Goal: Task Accomplishment & Management: Manage account settings

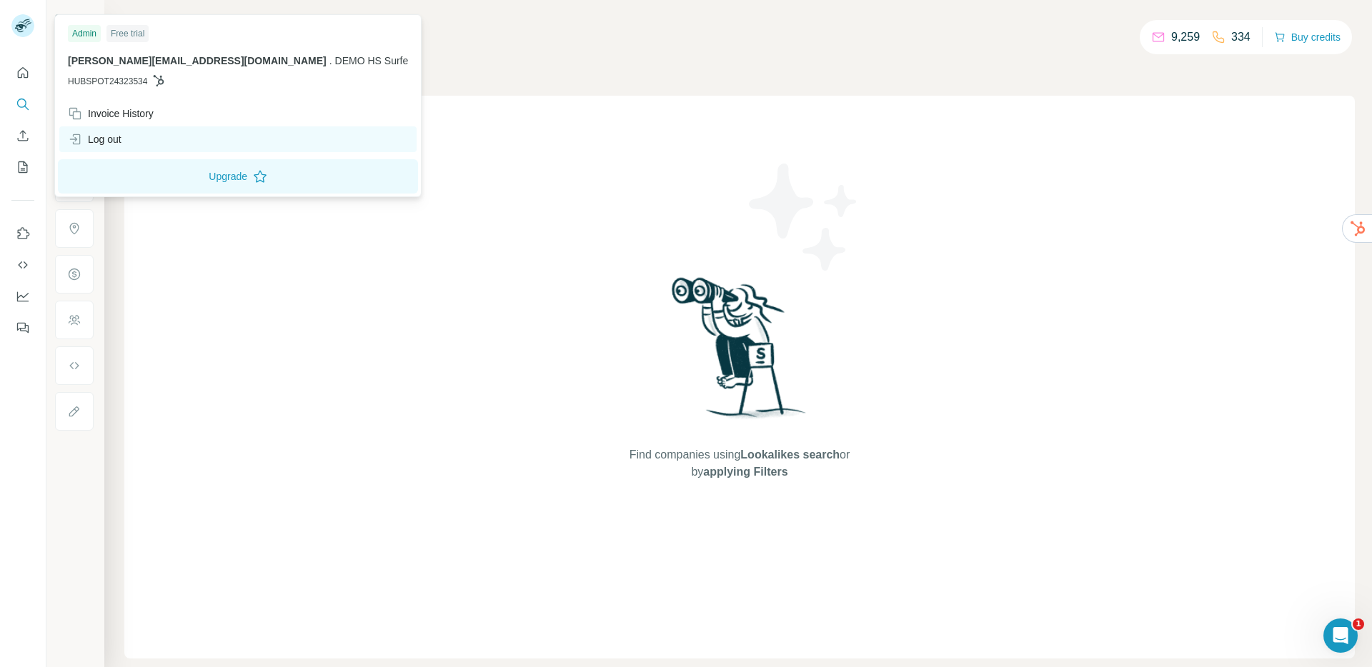
click at [92, 137] on div "Log out" at bounding box center [95, 139] width 54 height 14
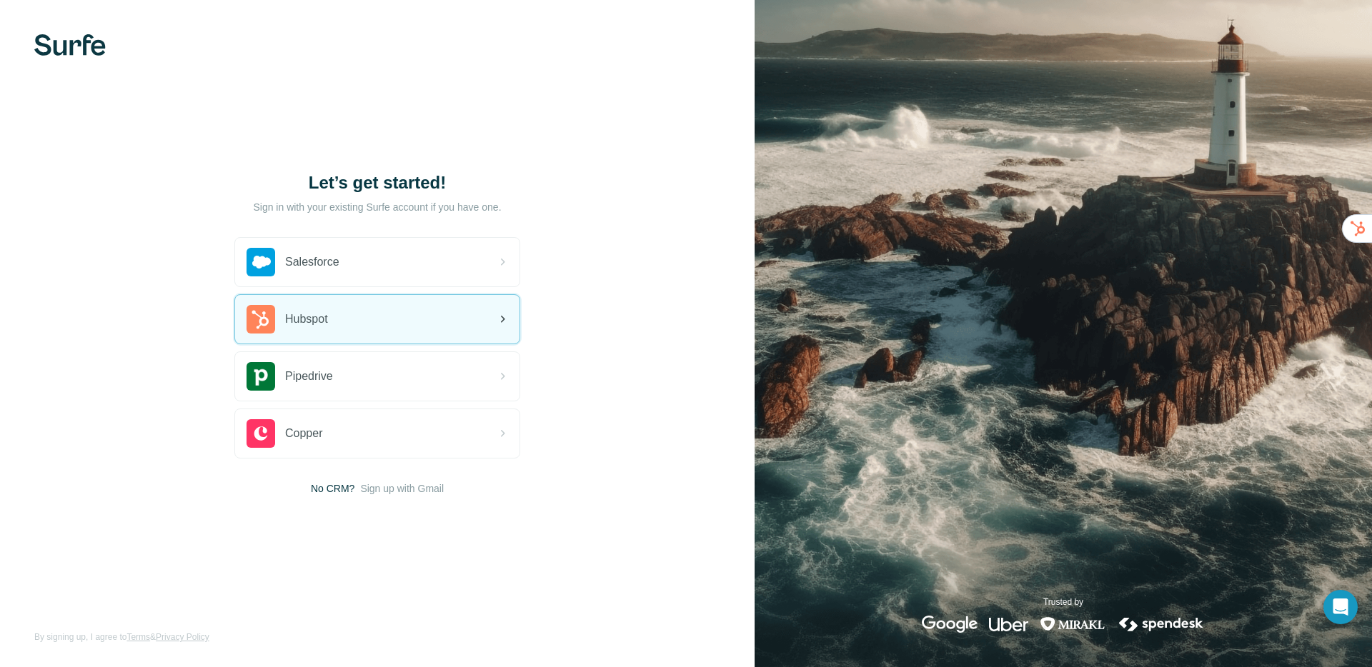
click at [328, 334] on div "Hubspot" at bounding box center [377, 319] width 284 height 49
